Goal: Information Seeking & Learning: Learn about a topic

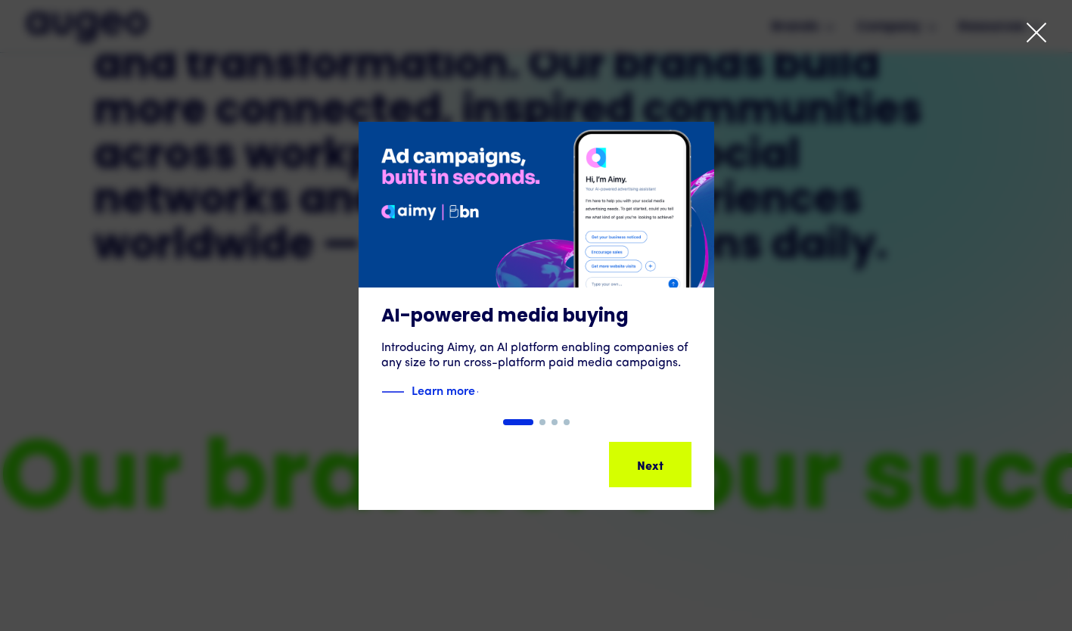
scroll to position [915, 0]
drag, startPoint x: 1057, startPoint y: 23, endPoint x: 1046, endPoint y: 30, distance: 12.2
click at [1055, 23] on div at bounding box center [536, 315] width 1072 height 631
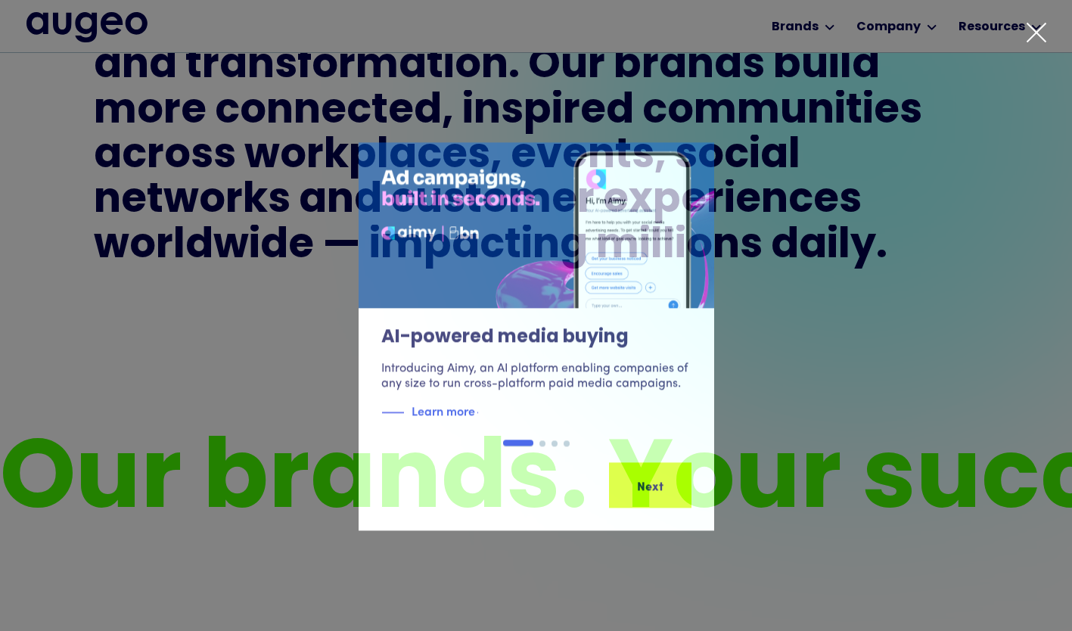
click at [1041, 32] on icon at bounding box center [1037, 32] width 23 height 23
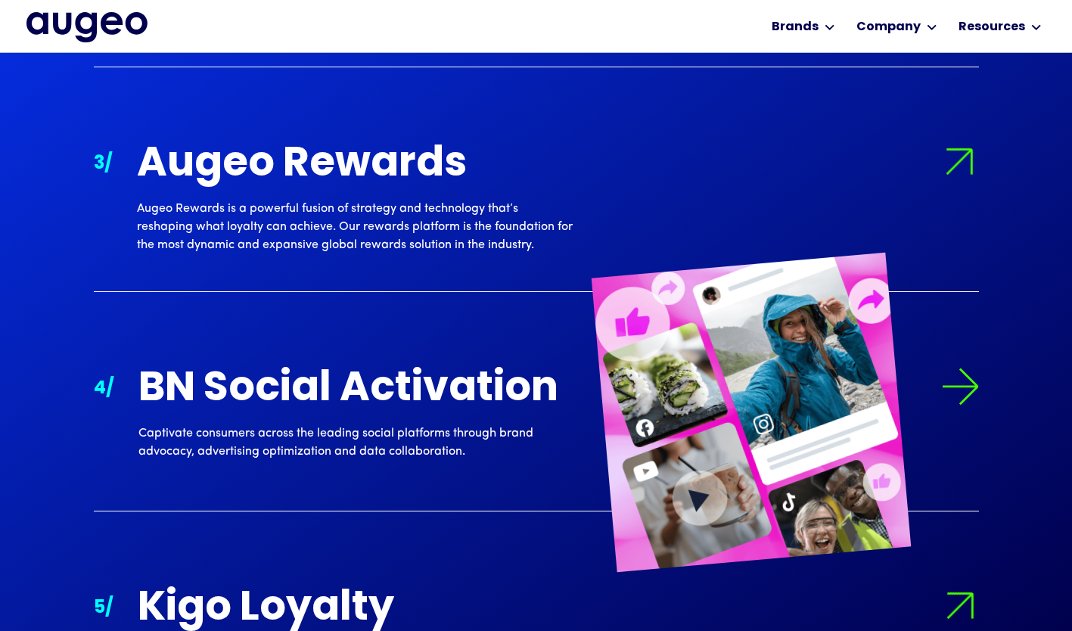
scroll to position [1831, 0]
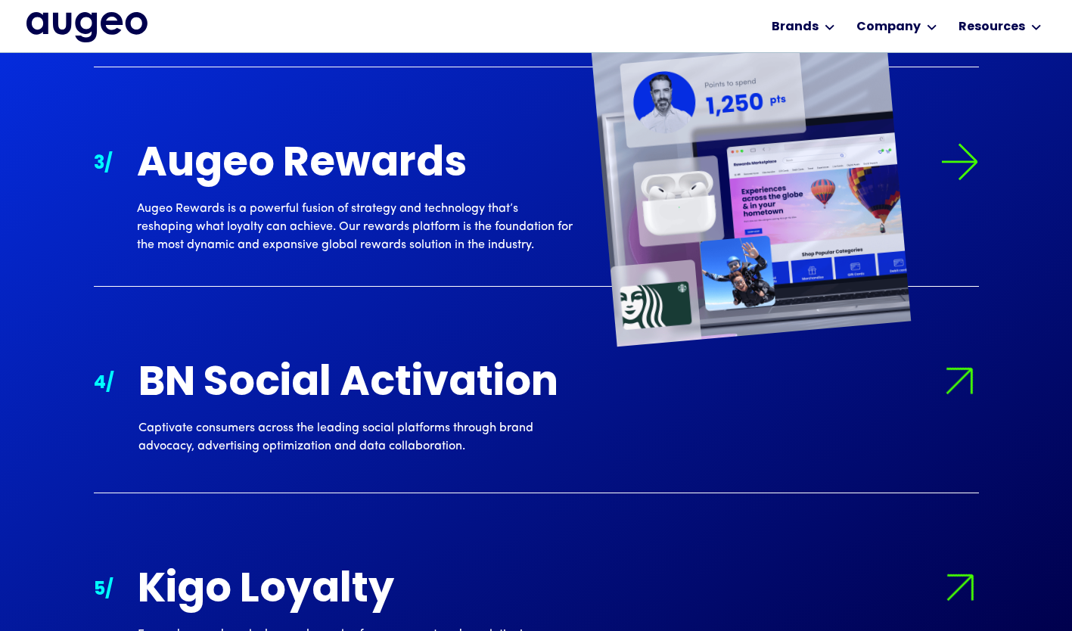
click at [414, 214] on div "Augeo Rewards is a powerful fusion of strategy and technology that’s reshaping …" at bounding box center [355, 227] width 436 height 54
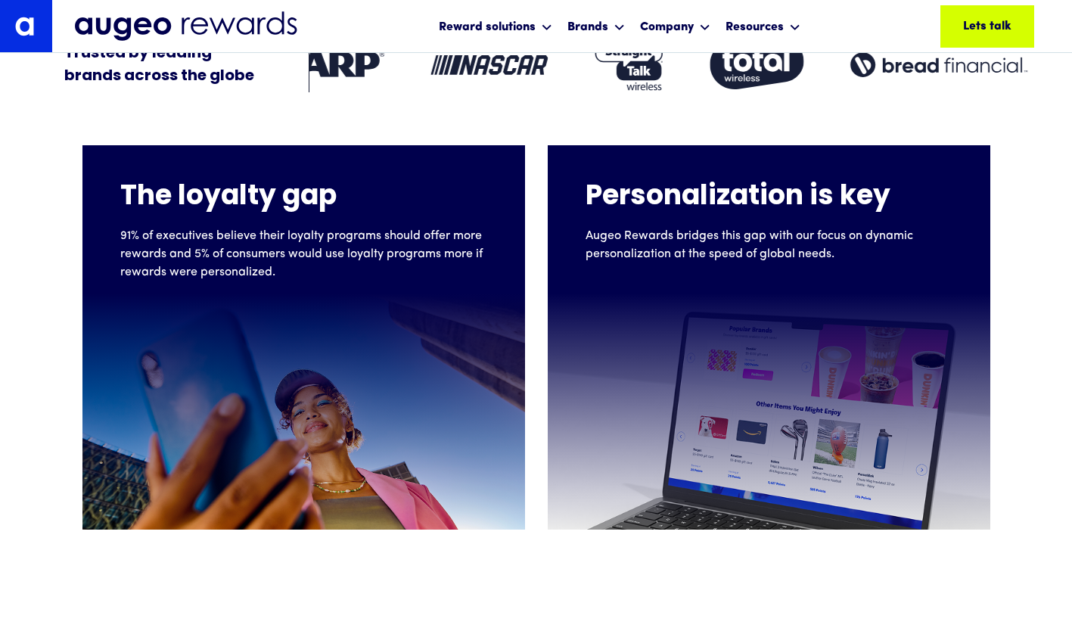
scroll to position [534, 0]
